Goal: Task Accomplishment & Management: Complete application form

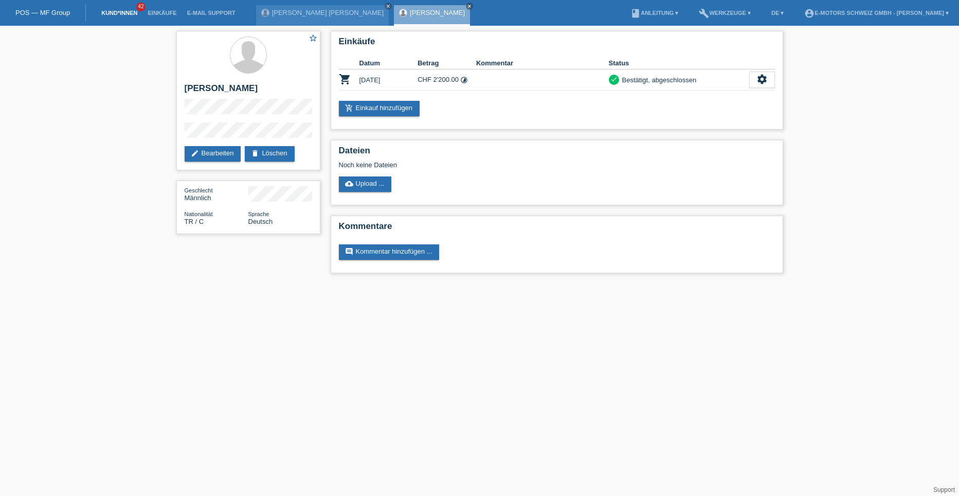
click at [99, 12] on link "Kund*innen" at bounding box center [119, 13] width 46 height 6
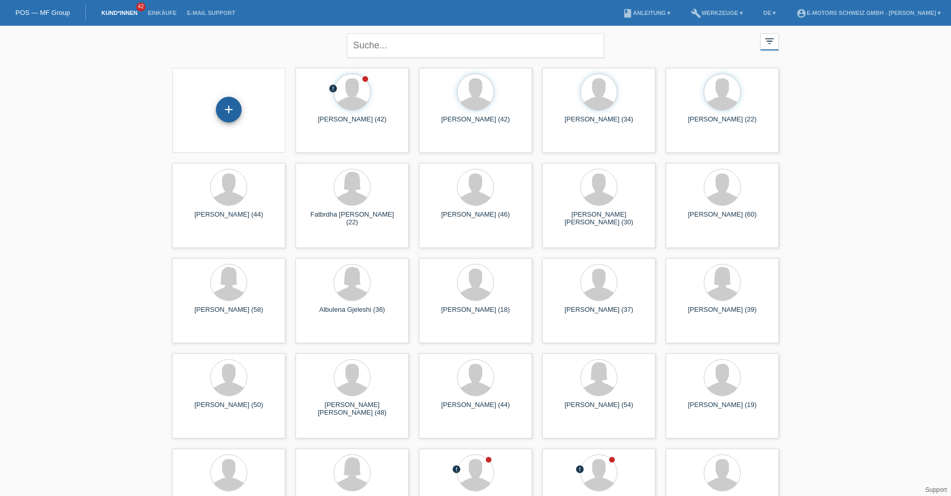
click at [232, 110] on div "+" at bounding box center [229, 110] width 26 height 26
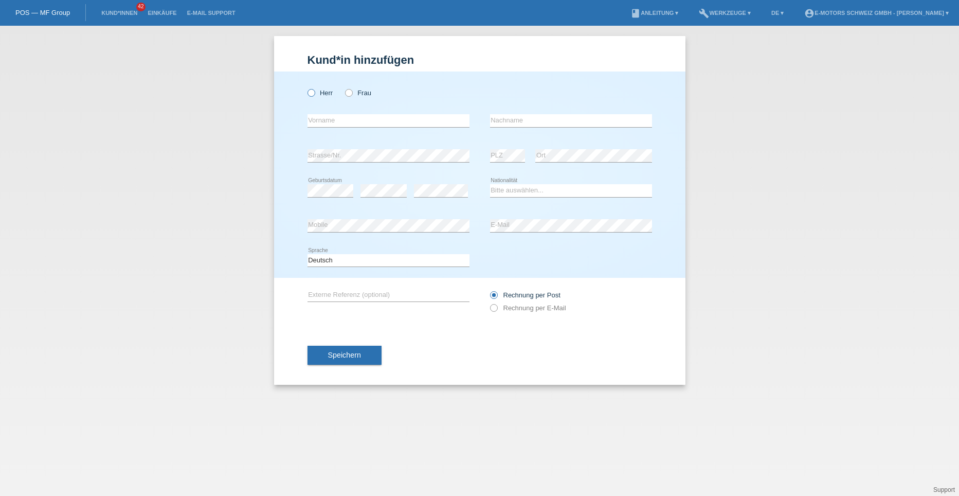
click at [305, 87] on icon at bounding box center [305, 87] width 0 height 0
click at [311, 90] on input "Herr" at bounding box center [311, 92] width 7 height 7
radio input "true"
click at [319, 121] on input "text" at bounding box center [389, 120] width 162 height 13
type input "[PERSON_NAME]"
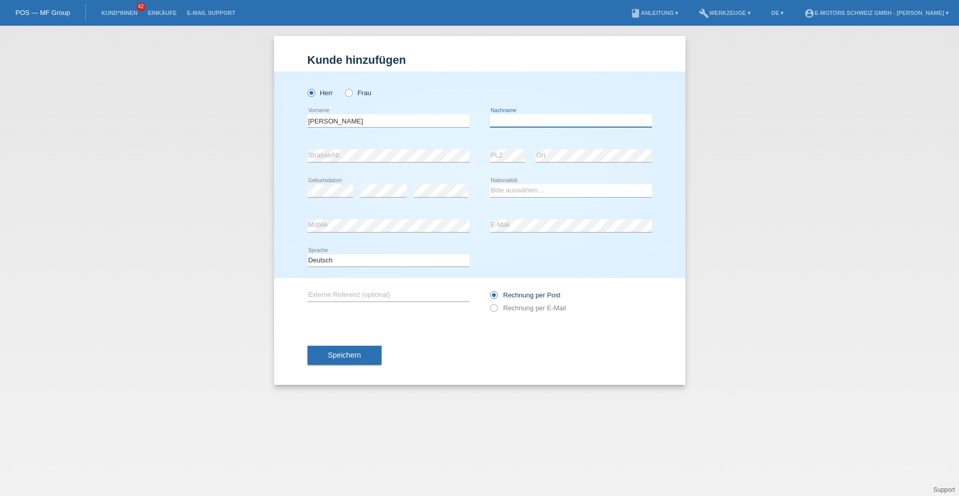
click at [509, 122] on input "text" at bounding box center [571, 120] width 162 height 13
type input "Chenaux"
click at [515, 192] on select "Bitte auswählen... Schweiz Deutschland Liechtenstein Österreich ------------ Af…" at bounding box center [571, 190] width 162 height 12
select select "CH"
click at [490, 184] on select "Bitte auswählen... Schweiz Deutschland Liechtenstein Österreich ------------ Af…" at bounding box center [571, 190] width 162 height 12
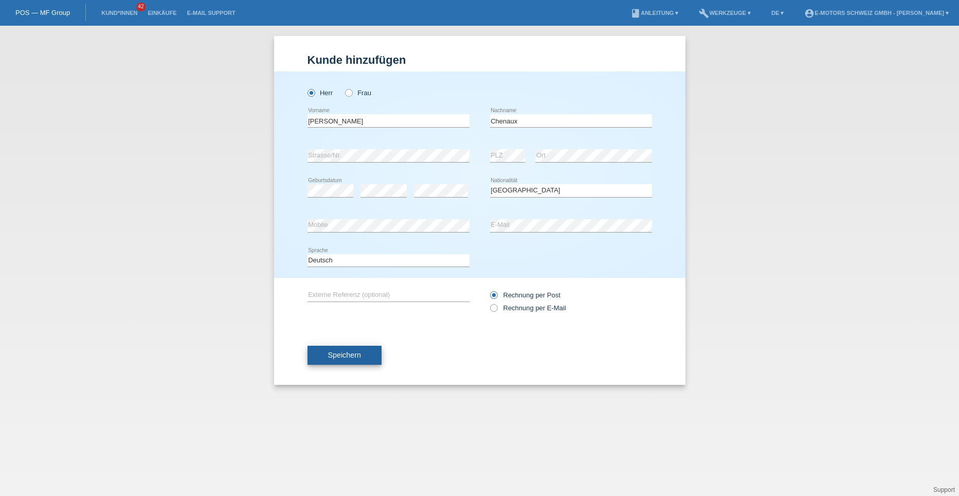
click at [362, 355] on button "Speichern" at bounding box center [345, 356] width 74 height 20
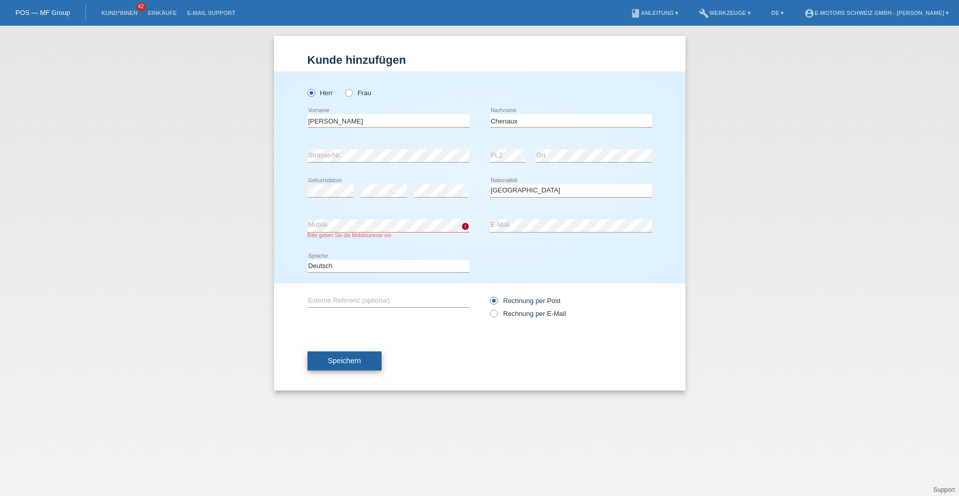
click at [357, 364] on span "Speichern" at bounding box center [344, 360] width 33 height 8
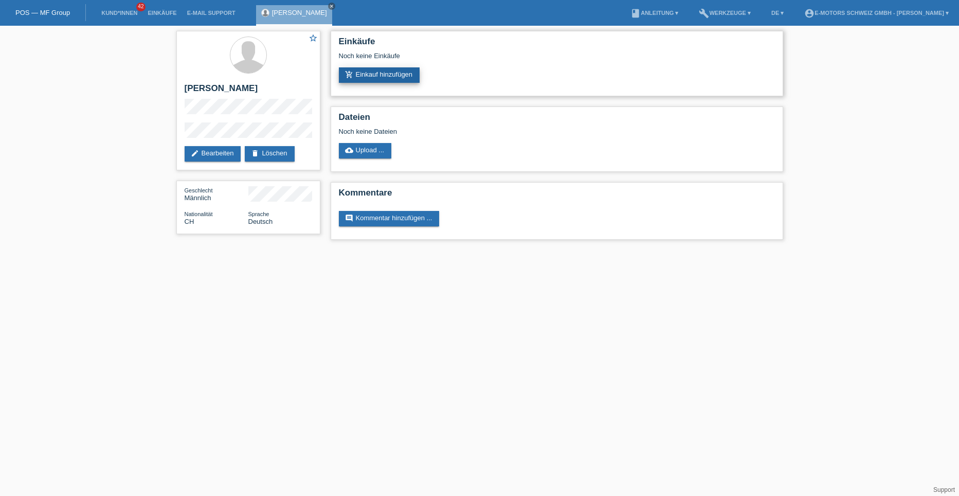
click at [363, 76] on link "add_shopping_cart Einkauf hinzufügen" at bounding box center [379, 74] width 81 height 15
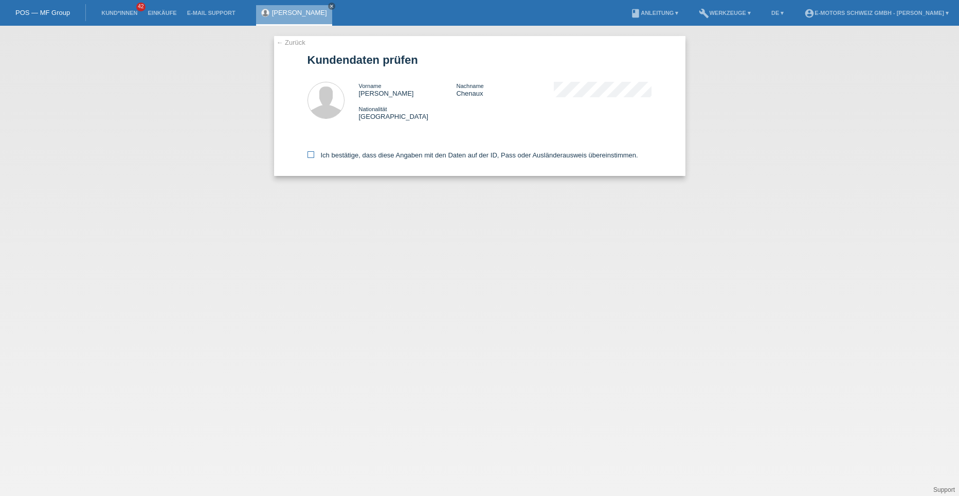
click at [309, 155] on icon at bounding box center [311, 154] width 7 height 7
click at [309, 155] on input "Ich bestätige, dass diese Angaben mit den Daten auf der ID, Pass oder Ausländer…" at bounding box center [311, 154] width 7 height 7
checkbox input "true"
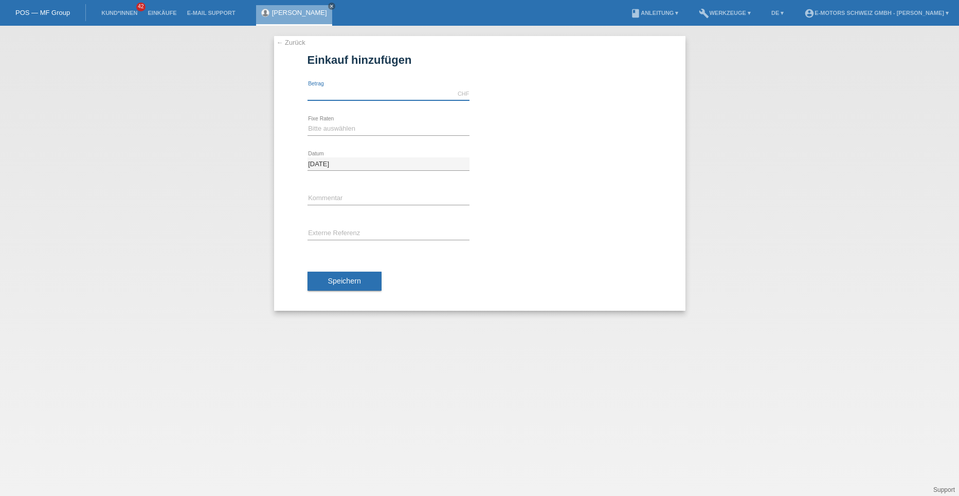
click at [329, 98] on input "text" at bounding box center [389, 93] width 162 height 13
type input "2740.00"
click at [326, 129] on select "Bitte auswählen 12 Raten 24 Raten 36 Raten 48 Raten" at bounding box center [389, 128] width 162 height 12
select select "213"
click at [308, 122] on select "Bitte auswählen 12 Raten 24 Raten 36 Raten 48 Raten" at bounding box center [389, 128] width 162 height 12
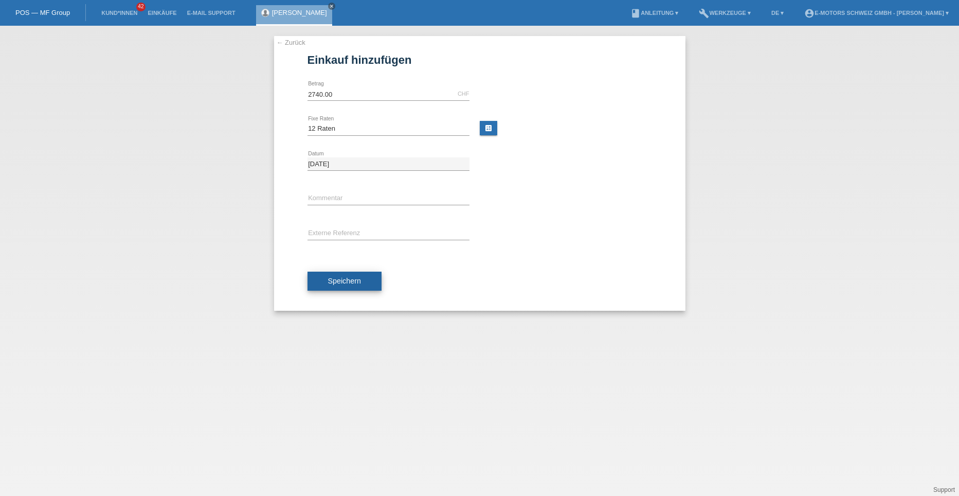
click at [338, 278] on span "Speichern" at bounding box center [344, 281] width 33 height 8
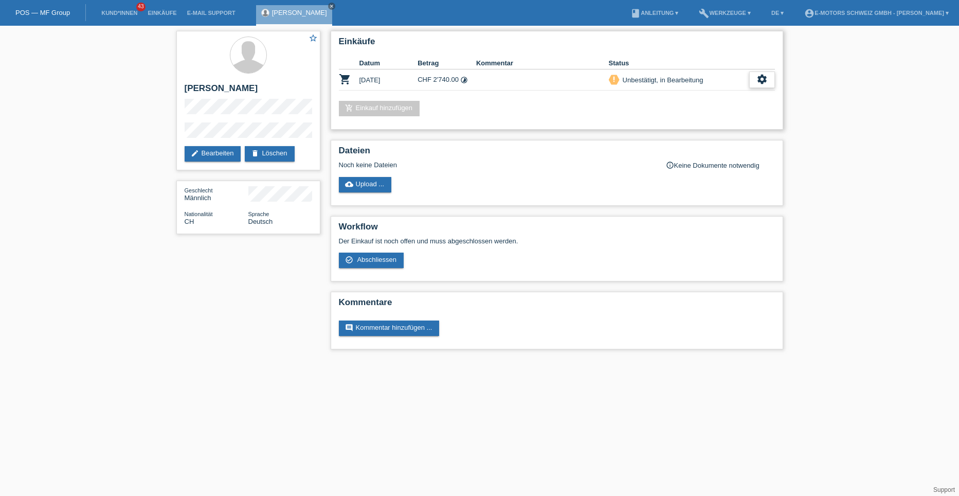
click at [753, 81] on div "settings" at bounding box center [762, 79] width 26 height 16
click at [755, 76] on div "settings" at bounding box center [762, 79] width 26 height 16
click at [677, 127] on span "Abschliessen" at bounding box center [680, 126] width 43 height 12
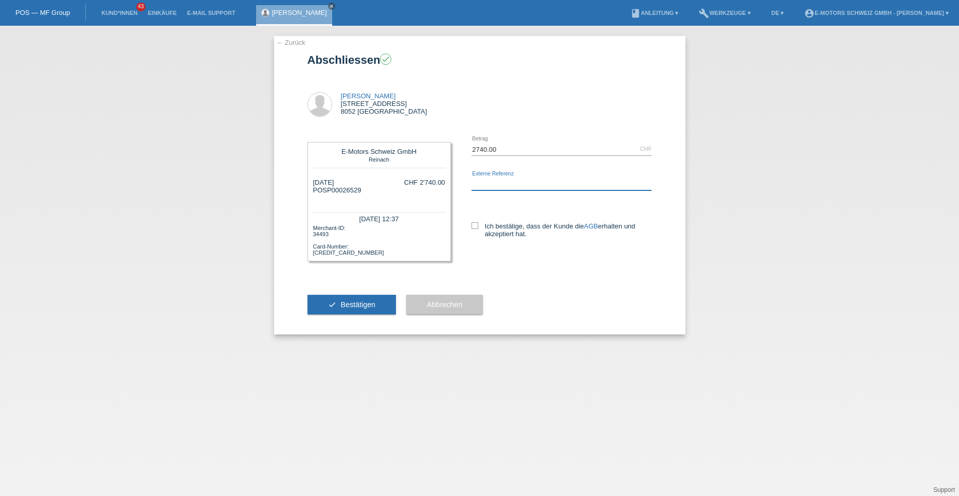
click at [496, 183] on input "text" at bounding box center [562, 183] width 180 height 13
type input "[PERSON_NAME]"
click at [474, 226] on icon at bounding box center [475, 225] width 7 height 7
click at [474, 226] on input "Ich bestätige, dass der Kunde die AGB erhalten und akzeptiert hat." at bounding box center [475, 225] width 7 height 7
checkbox input "true"
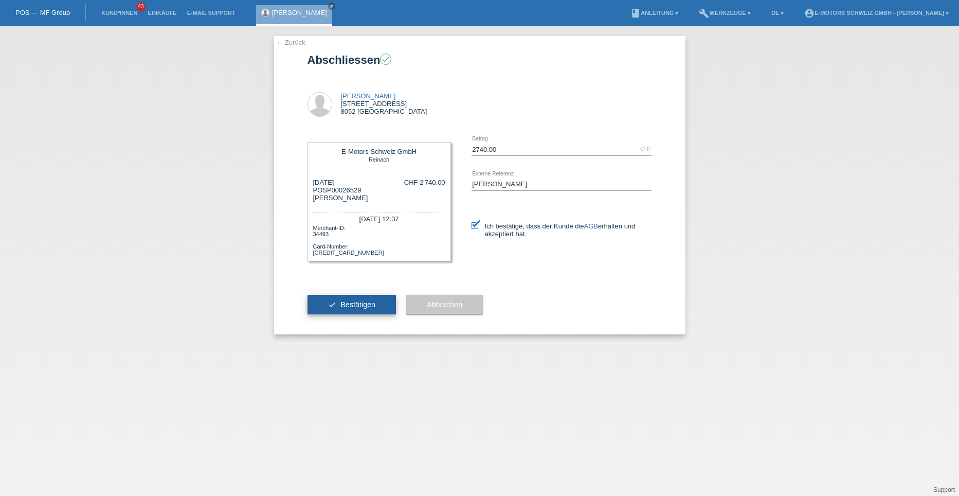
click at [377, 300] on button "check Bestätigen" at bounding box center [352, 305] width 89 height 20
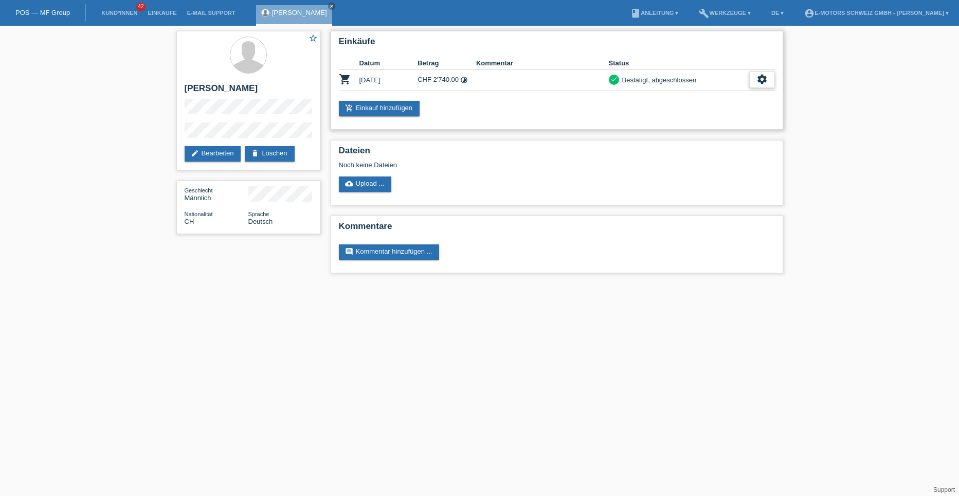
click at [761, 80] on icon "settings" at bounding box center [761, 79] width 11 height 11
